Goal: Communication & Community: Share content

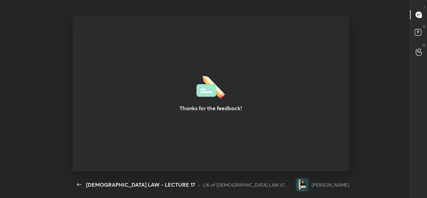
scroll to position [2, 0]
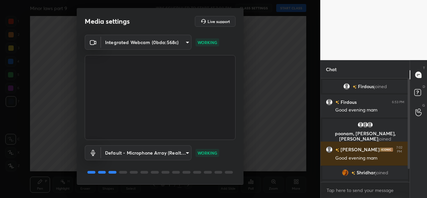
scroll to position [21, 0]
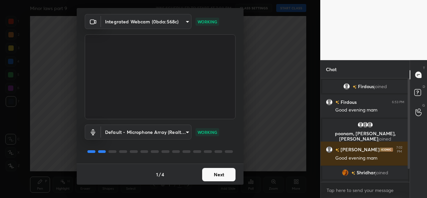
click at [209, 175] on button "Next" at bounding box center [218, 174] width 33 height 13
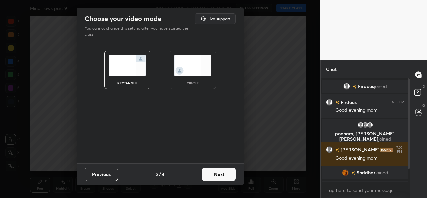
scroll to position [0, 0]
click at [190, 78] on div "circle" at bounding box center [193, 70] width 46 height 38
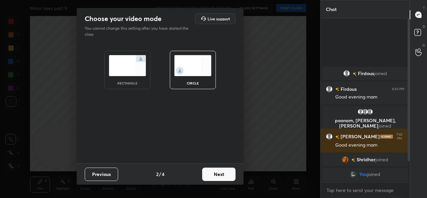
scroll to position [106, 87]
click at [220, 175] on button "Next" at bounding box center [218, 174] width 33 height 13
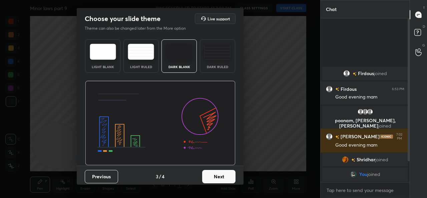
click at [208, 177] on button "Next" at bounding box center [218, 176] width 33 height 13
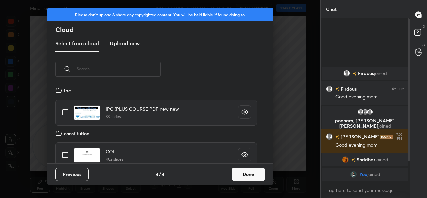
scroll to position [77, 214]
click at [255, 176] on button "Done" at bounding box center [248, 174] width 33 height 13
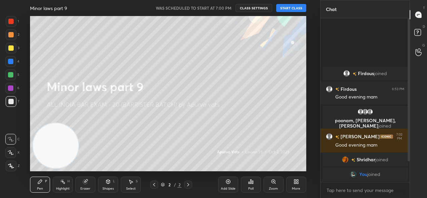
click at [289, 8] on button "START CLASS" at bounding box center [291, 8] width 30 height 8
click at [230, 10] on button "mute" at bounding box center [222, 8] width 24 height 8
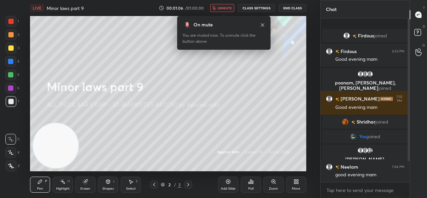
click at [225, 6] on span "unmute" at bounding box center [225, 8] width 14 height 5
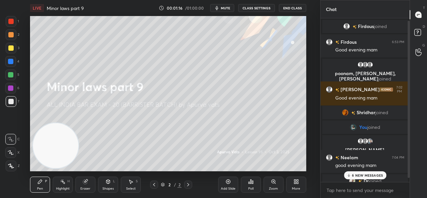
scroll to position [7, 0]
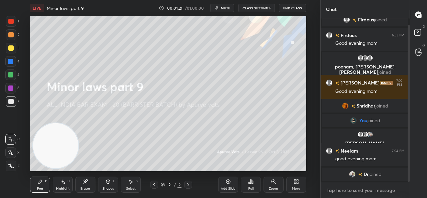
click at [352, 188] on textarea at bounding box center [365, 190] width 78 height 11
type textarea "x"
paste textarea "[URL][DOMAIN_NAME]"
type textarea "[URL][DOMAIN_NAME]"
type textarea "x"
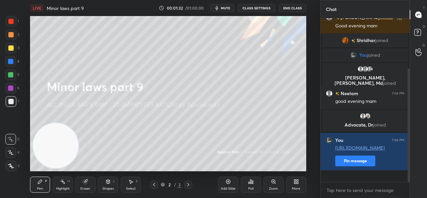
scroll to position [95, 0]
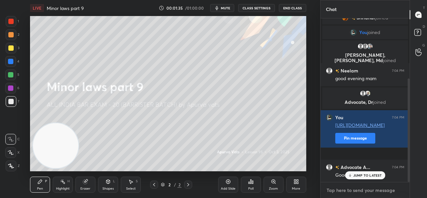
type textarea "x"
click at [362, 189] on textarea at bounding box center [365, 190] width 78 height 11
paste textarea "[URL][DOMAIN_NAME]"
type textarea "[URL][DOMAIN_NAME]"
type textarea "x"
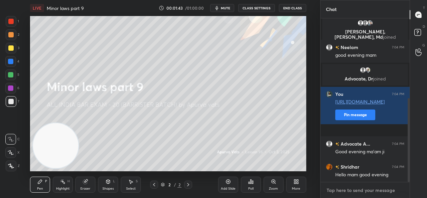
scroll to position [156, 0]
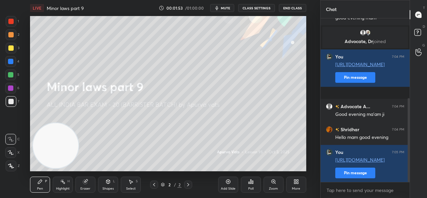
type textarea "x"
click at [234, 187] on div "Add Slide" at bounding box center [228, 188] width 15 height 3
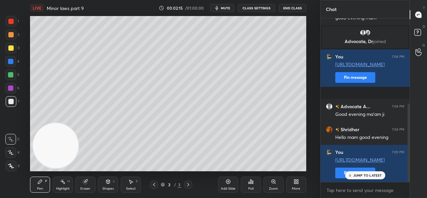
scroll to position [178, 0]
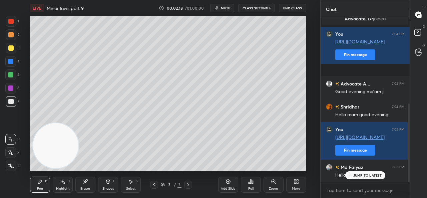
click at [357, 176] on p "JUMP TO LATEST" at bounding box center [367, 175] width 29 height 4
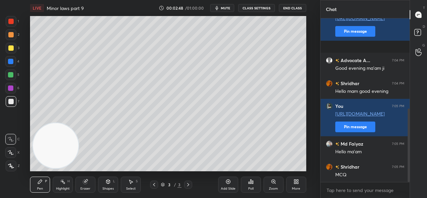
click at [291, 183] on div "More" at bounding box center [296, 185] width 20 height 16
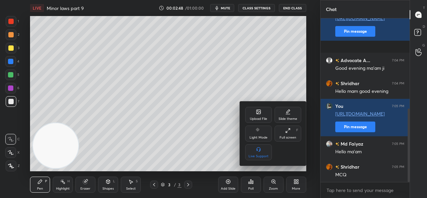
click at [254, 112] on div "Upload File" at bounding box center [258, 115] width 27 height 16
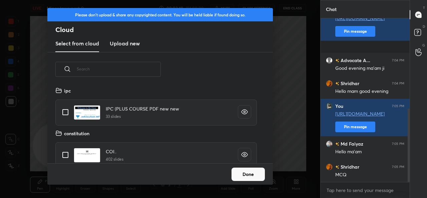
scroll to position [77, 214]
click at [125, 48] on new "Upload new" at bounding box center [125, 43] width 30 height 17
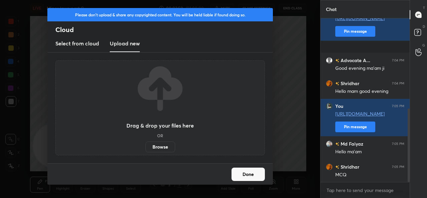
click at [160, 149] on label "Browse" at bounding box center [161, 147] width 30 height 11
click at [146, 149] on input "Browse" at bounding box center [146, 147] width 0 height 11
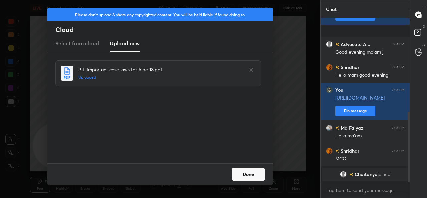
click at [242, 176] on button "Done" at bounding box center [248, 174] width 33 height 13
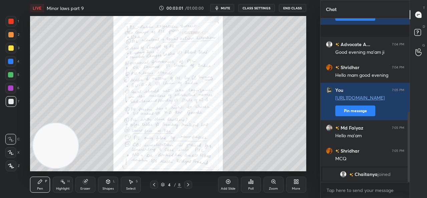
click at [272, 184] on icon at bounding box center [273, 181] width 5 height 5
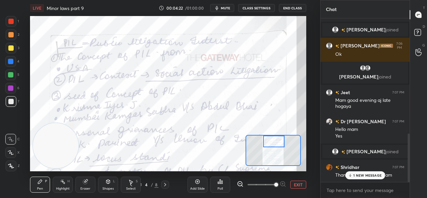
scroll to position [413, 0]
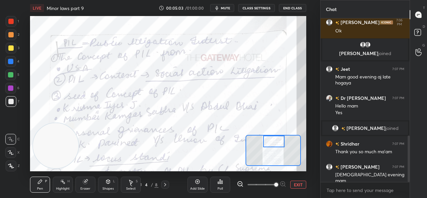
click at [131, 185] on icon at bounding box center [130, 184] width 5 height 5
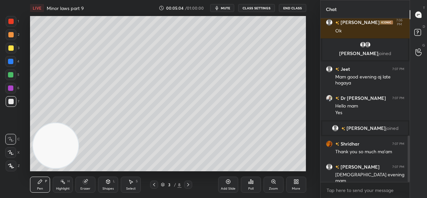
click at [133, 185] on div "Select S" at bounding box center [131, 185] width 20 height 16
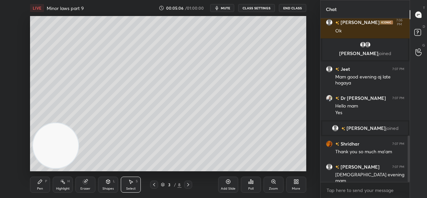
click at [294, 184] on icon at bounding box center [296, 181] width 5 height 5
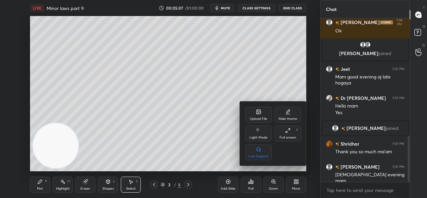
click at [256, 112] on div "Upload File" at bounding box center [258, 115] width 27 height 16
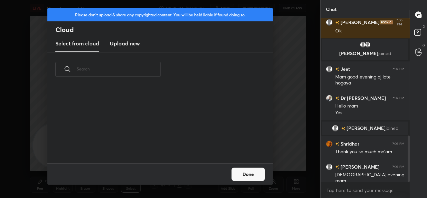
scroll to position [77, 214]
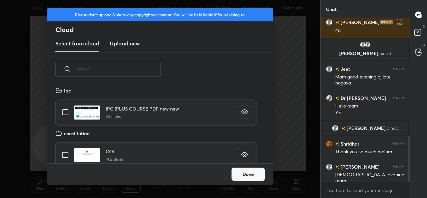
click at [125, 45] on h3 "Upload new" at bounding box center [125, 43] width 30 height 8
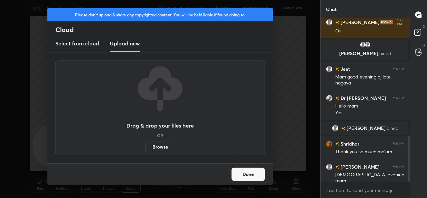
click at [163, 147] on label "Browse" at bounding box center [161, 147] width 30 height 11
click at [146, 147] on input "Browse" at bounding box center [146, 147] width 0 height 11
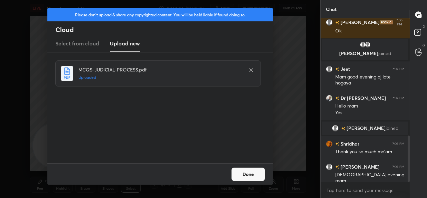
click at [248, 173] on button "Done" at bounding box center [248, 174] width 33 height 13
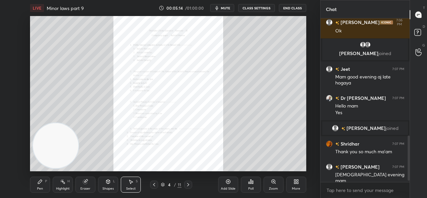
scroll to position [429, 0]
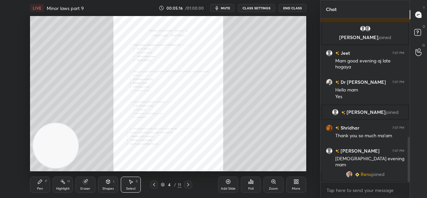
click at [276, 183] on icon at bounding box center [273, 181] width 5 height 5
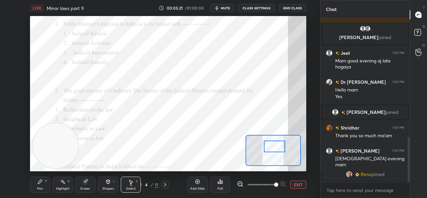
click at [48, 183] on div "Pen P" at bounding box center [40, 185] width 20 height 16
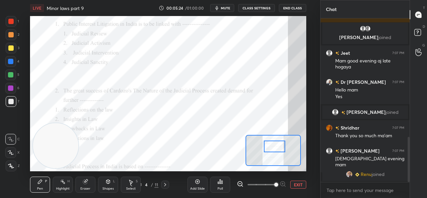
click at [13, 24] on div at bounding box center [11, 21] width 11 height 11
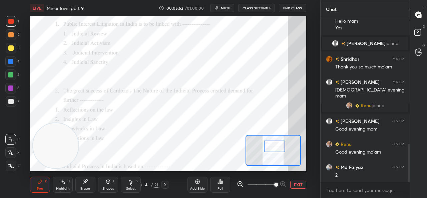
scroll to position [541, 0]
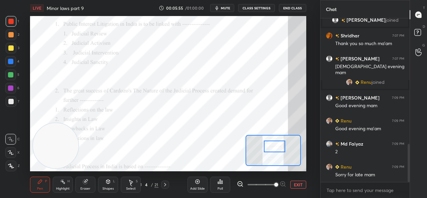
click at [221, 183] on icon at bounding box center [220, 182] width 1 height 4
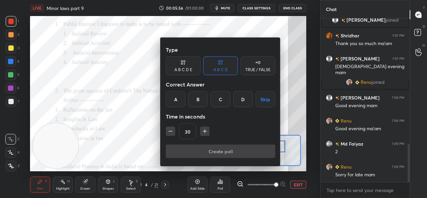
click at [204, 91] on div "B" at bounding box center [198, 99] width 20 height 16
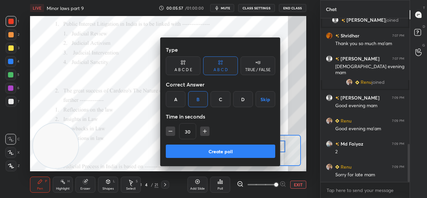
click at [211, 153] on button "Create poll" at bounding box center [220, 151] width 109 height 13
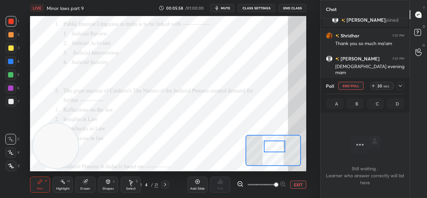
scroll to position [0, 0]
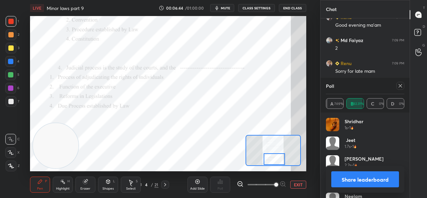
click at [167, 184] on icon at bounding box center [165, 184] width 5 height 5
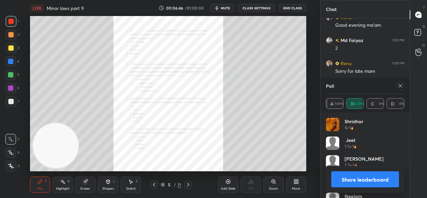
click at [279, 183] on div "Zoom" at bounding box center [274, 185] width 20 height 16
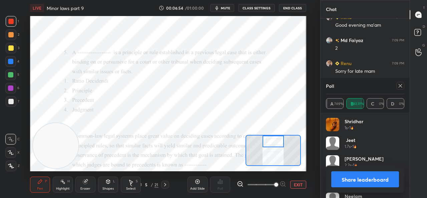
click at [196, 182] on icon at bounding box center [197, 182] width 2 height 2
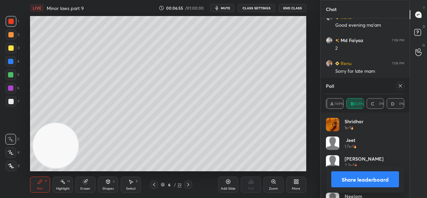
click at [14, 49] on div at bounding box center [11, 48] width 11 height 11
click at [361, 176] on button "Share leaderboard" at bounding box center [365, 179] width 68 height 16
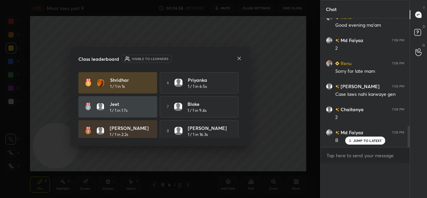
click at [361, 181] on div "Poll A 7.69% B 92.31% C 0% D 0% [PERSON_NAME] 1s • 1 Jeet 1.7s • 1 [PERSON_NAME…" at bounding box center [365, 180] width 89 height 35
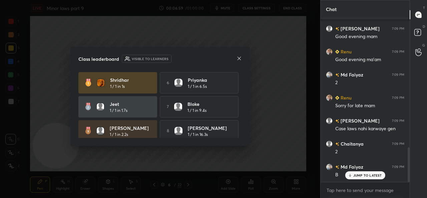
scroll to position [609, 0]
click at [240, 56] on icon at bounding box center [239, 58] width 5 height 5
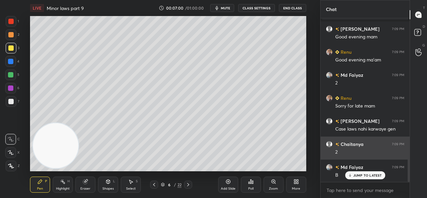
click at [359, 173] on div "JUMP TO LATEST" at bounding box center [365, 175] width 40 height 8
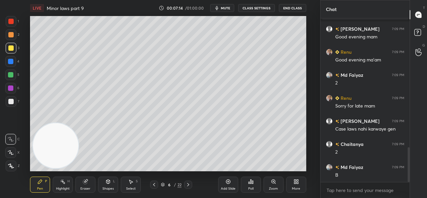
click at [12, 167] on icon at bounding box center [10, 166] width 5 height 4
click at [13, 148] on div at bounding box center [10, 152] width 11 height 11
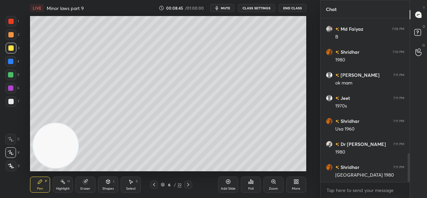
scroll to position [771, 0]
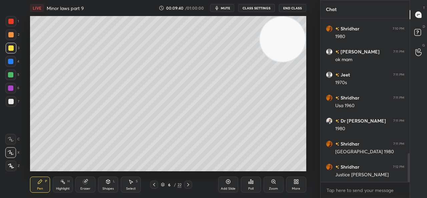
click at [249, 182] on icon at bounding box center [249, 183] width 1 height 2
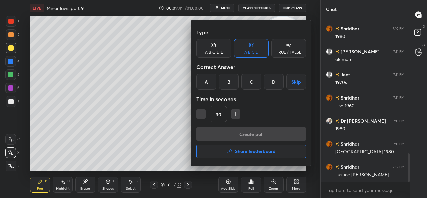
click at [248, 83] on div "C" at bounding box center [251, 82] width 20 height 16
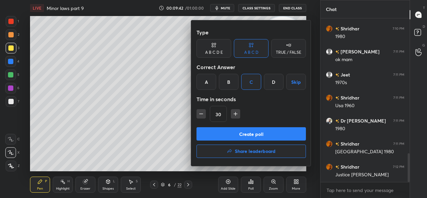
click at [238, 132] on button "Create poll" at bounding box center [251, 133] width 109 height 13
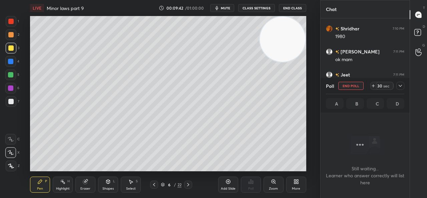
scroll to position [2, 2]
click at [221, 5] on button "mute" at bounding box center [222, 8] width 24 height 8
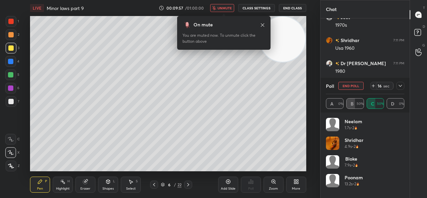
scroll to position [852, 0]
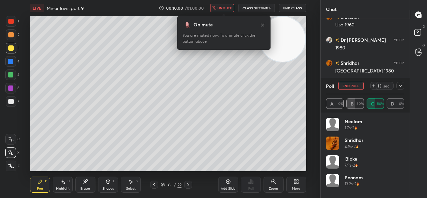
click at [223, 8] on span "unmute" at bounding box center [225, 8] width 14 height 5
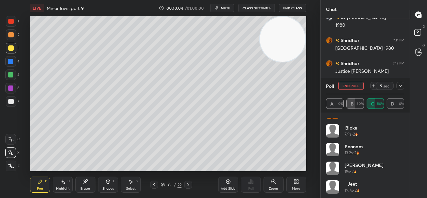
scroll to position [32, 0]
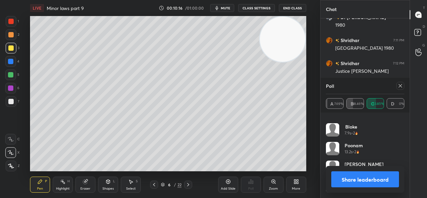
click at [11, 74] on div at bounding box center [10, 74] width 5 height 5
click at [229, 183] on icon at bounding box center [228, 181] width 5 height 5
click at [9, 46] on div at bounding box center [10, 47] width 5 height 5
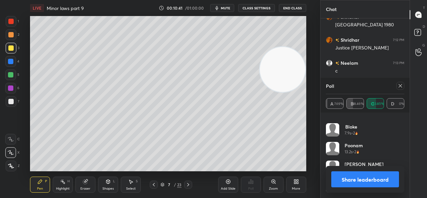
click at [356, 178] on button "Share leaderboard" at bounding box center [365, 179] width 68 height 16
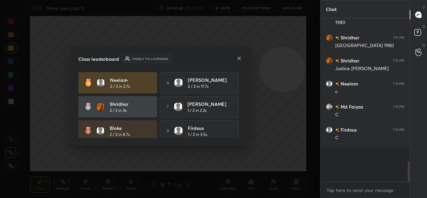
scroll to position [162, 87]
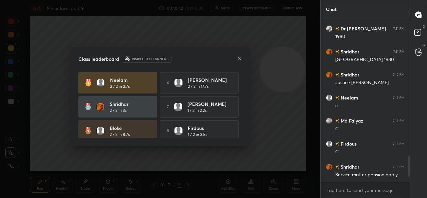
click at [242, 59] on div "Class leaderboard Visible to learners [PERSON_NAME] 2 / 2 in 2.7s 6 [PERSON_NAM…" at bounding box center [160, 96] width 180 height 99
click at [244, 58] on div "Class leaderboard Visible to learners [PERSON_NAME] 2 / 2 in 2.7s 6 [PERSON_NAM…" at bounding box center [160, 96] width 180 height 99
click at [242, 59] on icon at bounding box center [239, 58] width 5 height 5
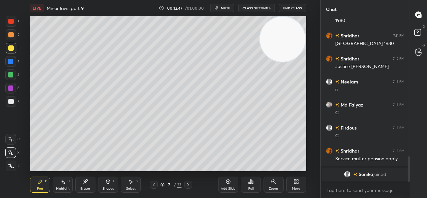
scroll to position [730, 0]
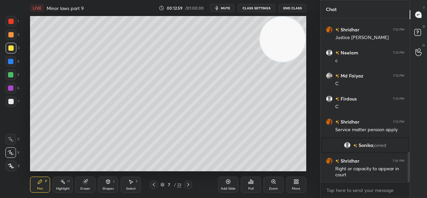
click at [156, 185] on icon at bounding box center [153, 184] width 5 height 5
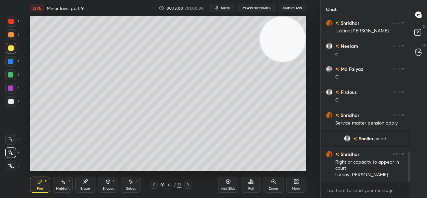
click at [157, 185] on div at bounding box center [154, 185] width 8 height 8
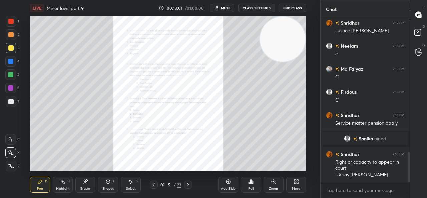
click at [157, 184] on div at bounding box center [154, 185] width 8 height 8
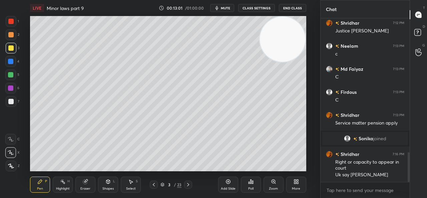
click at [157, 184] on div at bounding box center [154, 185] width 8 height 8
click at [186, 185] on icon at bounding box center [188, 184] width 5 height 5
click at [187, 184] on icon at bounding box center [188, 184] width 5 height 5
click at [187, 185] on icon at bounding box center [188, 184] width 5 height 5
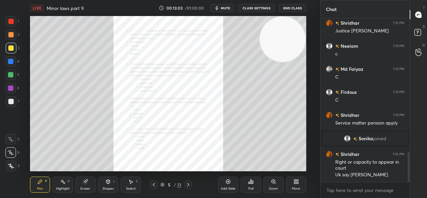
click at [187, 185] on icon at bounding box center [188, 184] width 5 height 5
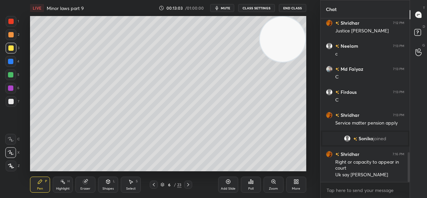
click at [188, 185] on icon at bounding box center [188, 184] width 5 height 5
click at [189, 186] on icon at bounding box center [188, 184] width 5 height 5
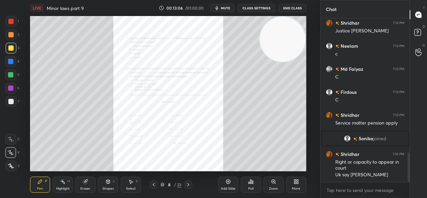
click at [192, 187] on div at bounding box center [188, 185] width 8 height 8
click at [272, 183] on icon at bounding box center [274, 182] width 4 height 4
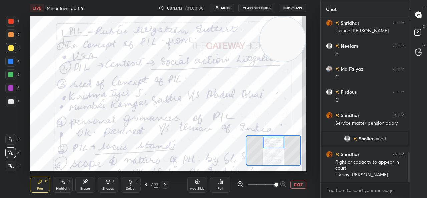
click at [15, 28] on div "1" at bounding box center [12, 22] width 13 height 13
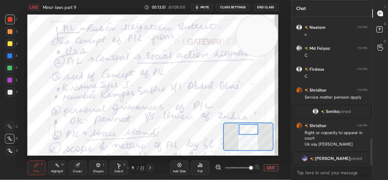
scroll to position [762, 0]
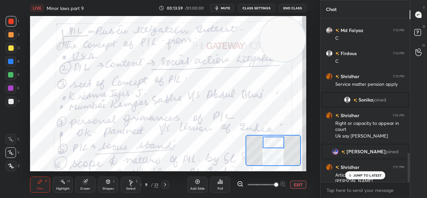
click at [364, 173] on p "JUMP TO LATEST" at bounding box center [367, 175] width 29 height 4
click at [199, 185] on div "Add Slide" at bounding box center [198, 185] width 20 height 16
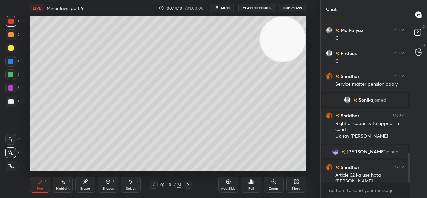
click at [10, 48] on div at bounding box center [10, 47] width 5 height 5
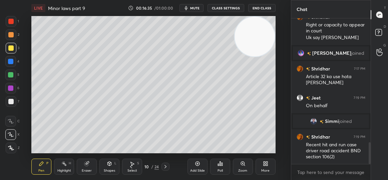
scroll to position [835, 0]
click at [193, 166] on div "Add Slide" at bounding box center [198, 167] width 20 height 16
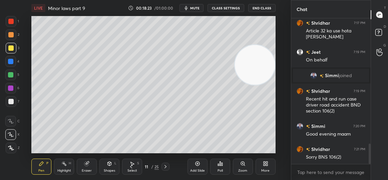
scroll to position [904, 0]
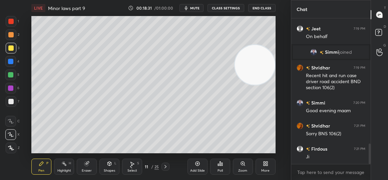
click at [132, 166] on icon at bounding box center [130, 166] width 5 height 5
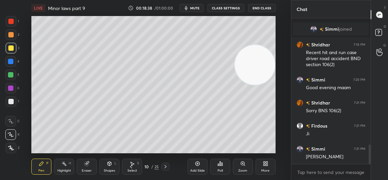
scroll to position [950, 0]
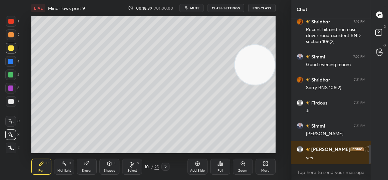
click at [130, 166] on icon at bounding box center [130, 166] width 5 height 5
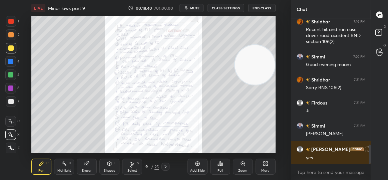
scroll to position [973, 0]
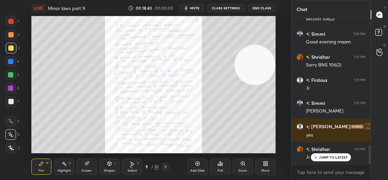
click at [237, 165] on div "Zoom" at bounding box center [243, 167] width 20 height 16
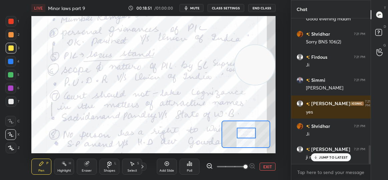
scroll to position [1019, 0]
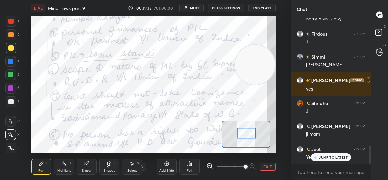
click at [144, 165] on icon at bounding box center [142, 166] width 5 height 5
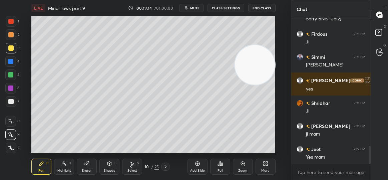
scroll to position [1042, 0]
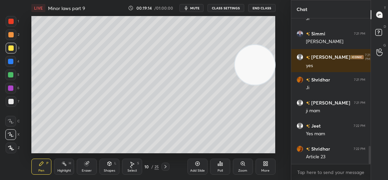
click at [145, 165] on div "10" at bounding box center [146, 167] width 7 height 4
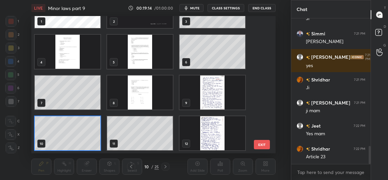
scroll to position [135, 241]
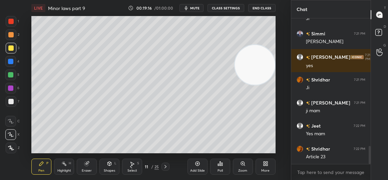
click at [195, 163] on div "Add Slide" at bounding box center [198, 167] width 20 height 16
click at [129, 167] on icon at bounding box center [130, 166] width 5 height 5
click at [132, 167] on icon at bounding box center [130, 166] width 5 height 5
click at [165, 166] on icon at bounding box center [166, 166] width 2 height 3
click at [167, 166] on icon at bounding box center [165, 166] width 5 height 5
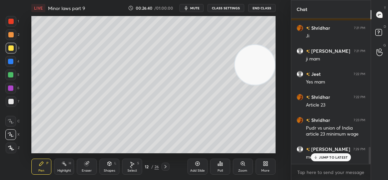
scroll to position [1117, 0]
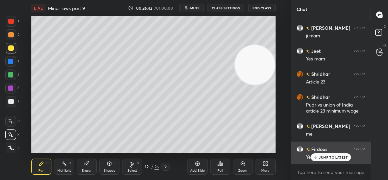
click at [332, 155] on p "JUMP TO LATEST" at bounding box center [333, 157] width 29 height 4
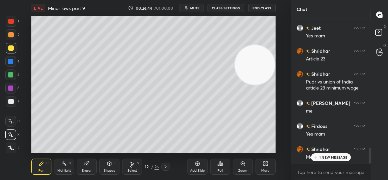
scroll to position [1163, 0]
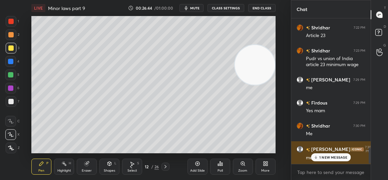
click at [326, 159] on div "[PERSON_NAME] 7:17 PM Article 32 ka use hota hai [PERSON_NAME] 7:19 PM On behal…" at bounding box center [330, 91] width 79 height 146
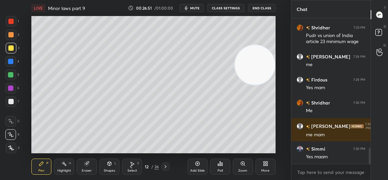
click at [199, 166] on icon at bounding box center [197, 163] width 5 height 5
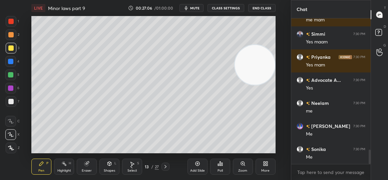
scroll to position [1325, 0]
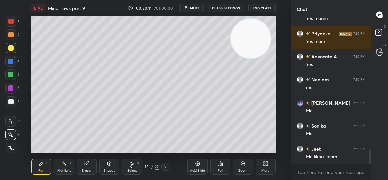
click at [198, 167] on div "Add Slide" at bounding box center [198, 167] width 20 height 16
click at [133, 165] on icon at bounding box center [130, 166] width 5 height 5
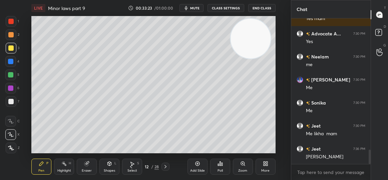
click at [8, 84] on div at bounding box center [10, 88] width 11 height 11
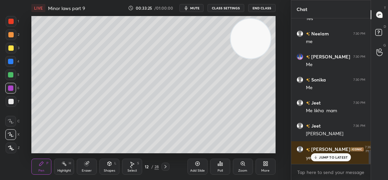
scroll to position [1393, 0]
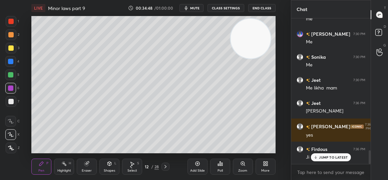
click at [326, 153] on div "Ji" at bounding box center [335, 157] width 59 height 8
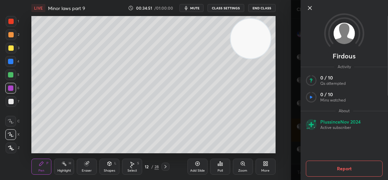
click at [313, 8] on icon at bounding box center [310, 8] width 8 height 8
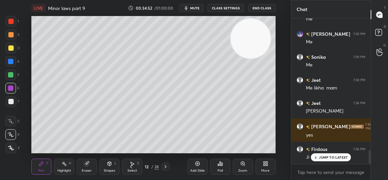
click at [198, 165] on icon at bounding box center [197, 163] width 5 height 5
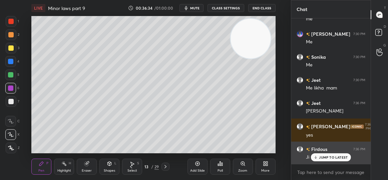
click at [332, 155] on div "JUMP TO LATEST" at bounding box center [331, 157] width 40 height 8
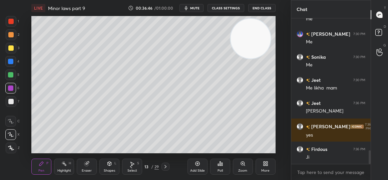
click at [9, 95] on div "6" at bounding box center [12, 89] width 14 height 13
click at [10, 95] on div "6" at bounding box center [12, 89] width 14 height 13
click at [8, 100] on div at bounding box center [11, 101] width 11 height 11
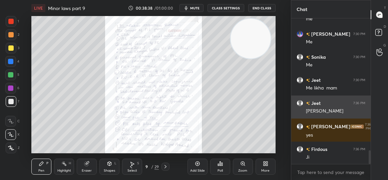
click at [302, 93] on div "Jeet 7:30 PM Me likha mam" at bounding box center [330, 83] width 79 height 23
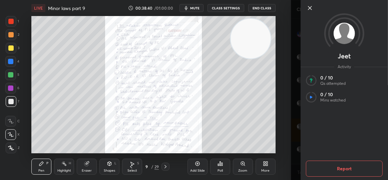
click at [309, 10] on icon at bounding box center [310, 8] width 8 height 8
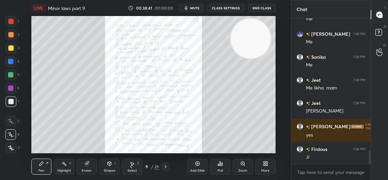
click at [237, 166] on div "Zoom" at bounding box center [243, 167] width 20 height 16
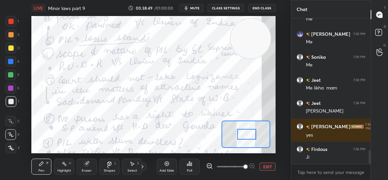
scroll to position [1416, 0]
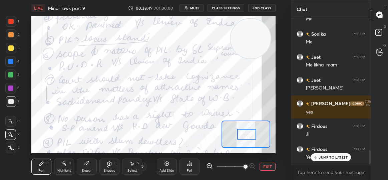
click at [13, 59] on div at bounding box center [10, 61] width 5 height 5
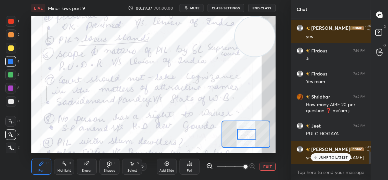
scroll to position [1515, 0]
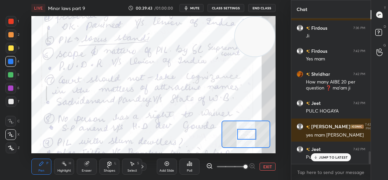
click at [91, 167] on div "Eraser" at bounding box center [87, 167] width 20 height 16
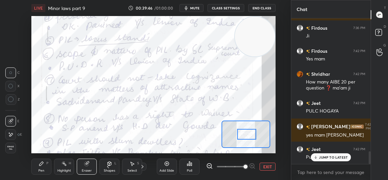
click at [37, 170] on div "Pen P" at bounding box center [41, 167] width 20 height 16
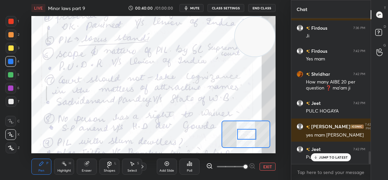
click at [327, 151] on div "Jeet 7:42 PM" at bounding box center [331, 149] width 69 height 7
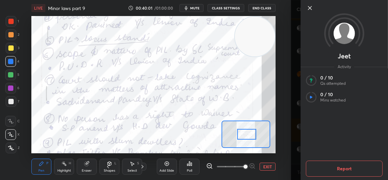
click at [307, 7] on icon at bounding box center [310, 8] width 8 height 8
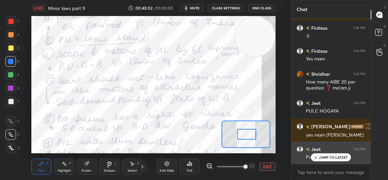
click at [337, 156] on p "JUMP TO LATEST" at bounding box center [333, 157] width 29 height 4
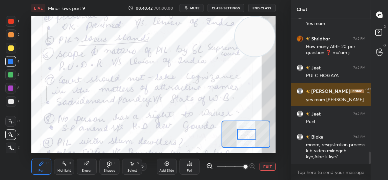
scroll to position [1573, 0]
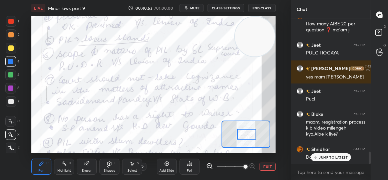
click at [338, 155] on p "JUMP TO LATEST" at bounding box center [333, 157] width 29 height 4
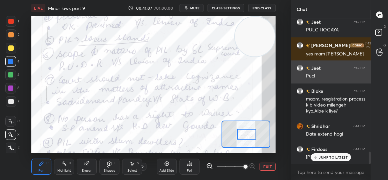
scroll to position [1619, 0]
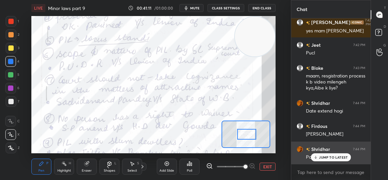
click at [319, 157] on div "JUMP TO LATEST" at bounding box center [331, 157] width 40 height 8
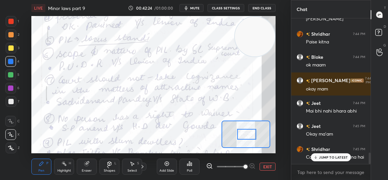
scroll to position [1757, 0]
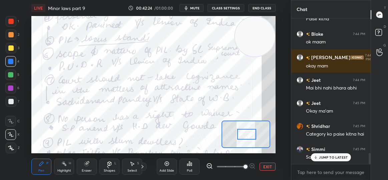
click at [199, 8] on span "mute" at bounding box center [194, 8] width 9 height 5
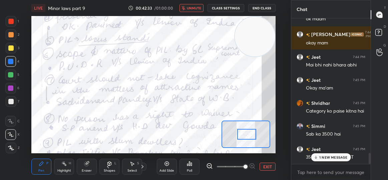
scroll to position [1803, 0]
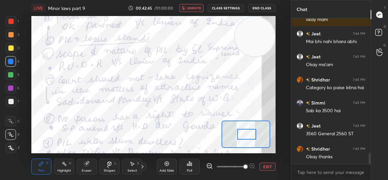
click at [189, 9] on span "unmute" at bounding box center [194, 8] width 14 height 5
click at [188, 8] on icon "button" at bounding box center [186, 8] width 3 height 4
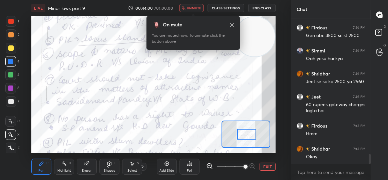
scroll to position [1963, 0]
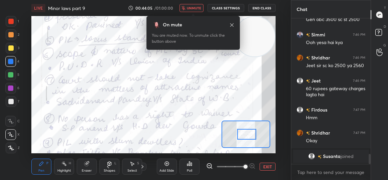
click at [192, 6] on span "unmute" at bounding box center [194, 8] width 14 height 5
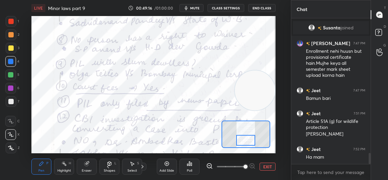
scroll to position [1764, 0]
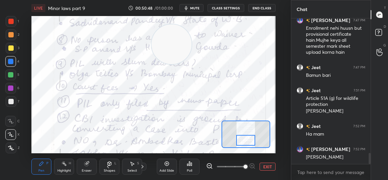
click at [168, 169] on div "Add Slide" at bounding box center [167, 170] width 15 height 3
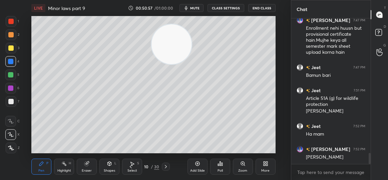
click at [191, 6] on button "mute" at bounding box center [192, 8] width 24 height 8
click at [194, 6] on span "unmute" at bounding box center [194, 8] width 14 height 5
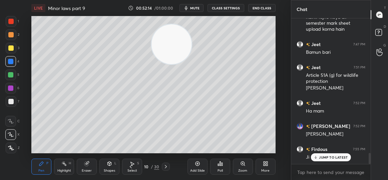
click at [132, 166] on icon at bounding box center [130, 166] width 5 height 5
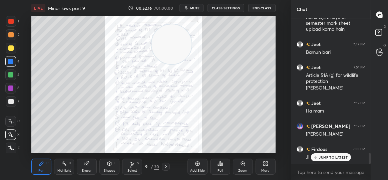
click at [244, 163] on icon at bounding box center [243, 164] width 4 height 4
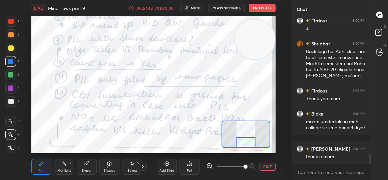
scroll to position [2066, 0]
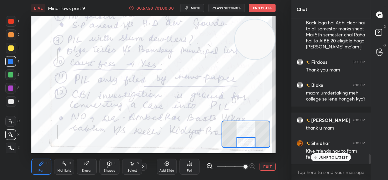
click at [337, 159] on div "JUMP TO LATEST" at bounding box center [331, 157] width 40 height 8
click at [336, 158] on p "JUMP TO LATEST" at bounding box center [333, 157] width 29 height 4
click at [188, 8] on icon "button" at bounding box center [186, 8] width 3 height 4
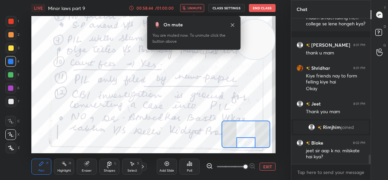
scroll to position [2164, 0]
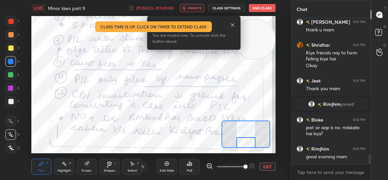
click at [263, 9] on button "End Class" at bounding box center [262, 8] width 27 height 8
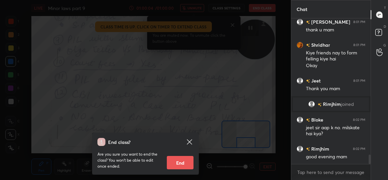
click at [177, 160] on button "End" at bounding box center [180, 162] width 27 height 13
type textarea "x"
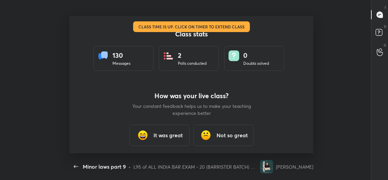
scroll to position [0, 0]
